Goal: Task Accomplishment & Management: Use online tool/utility

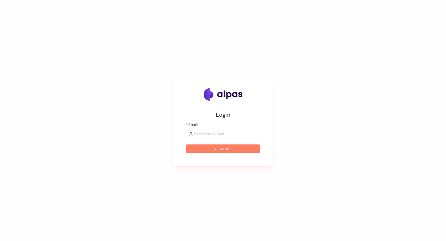
click at [207, 132] on input "Email" at bounding box center [225, 134] width 63 height 6
type input "[EMAIL_ADDRESS][DOMAIN_NAME]"
click at [186, 145] on button "Continue" at bounding box center [223, 149] width 74 height 8
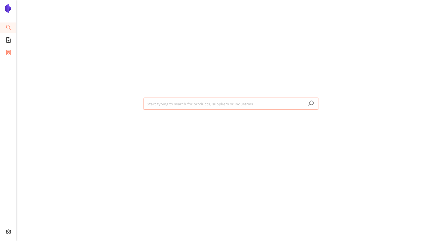
click at [9, 51] on icon "container" at bounding box center [8, 52] width 5 height 5
click at [8, 53] on icon "container" at bounding box center [8, 52] width 5 height 5
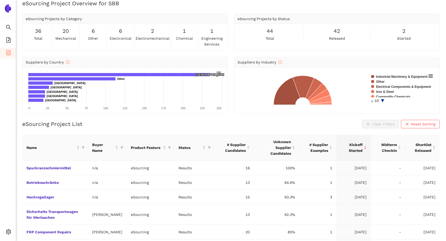
scroll to position [26, 0]
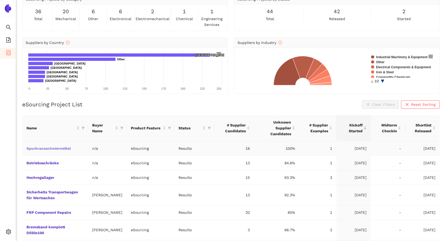
click at [0, 0] on link "Spurkranzschmiermittel" at bounding box center [0, 0] width 0 height 0
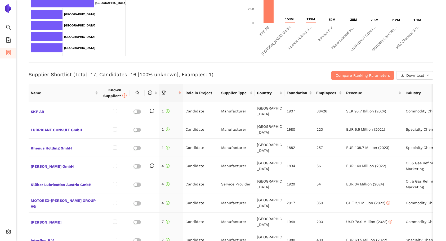
click at [242, 74] on h3 "Supplier Shortlist (Total: 17, Candidates: 16 [100% unknown], Examples: 1)" at bounding box center [164, 74] width 270 height 7
click at [24, 81] on div "Back eSourcing : Spurkranzschmiermittel Project Timeline Entry Mask Kick-Off Do…" at bounding box center [231, 120] width 430 height 241
click at [44, 163] on span "[PERSON_NAME] GmbH" at bounding box center [64, 166] width 67 height 7
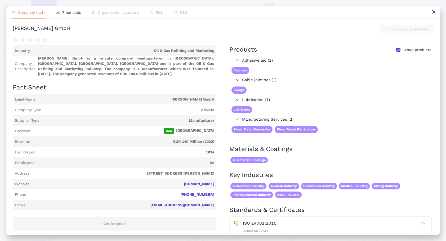
scroll to position [159, 0]
click at [434, 13] on icon "close" at bounding box center [434, 12] width 4 height 4
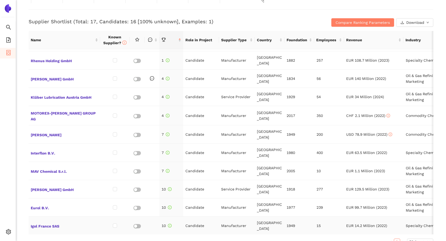
scroll to position [0, 0]
